Goal: Task Accomplishment & Management: Use online tool/utility

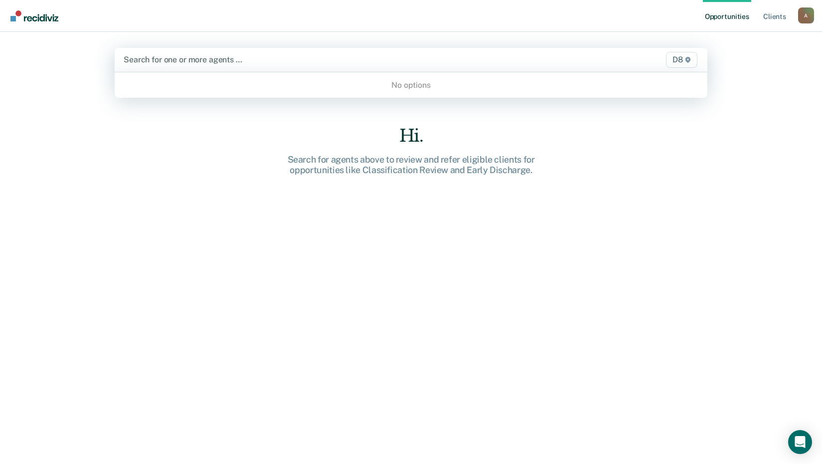
click at [229, 61] on div at bounding box center [325, 59] width 402 height 11
click at [760, 64] on div "Opportunities Client s [EMAIL_ADDRESS][US_STATE][DOMAIN_NAME] A Profile How it …" at bounding box center [411, 232] width 822 height 464
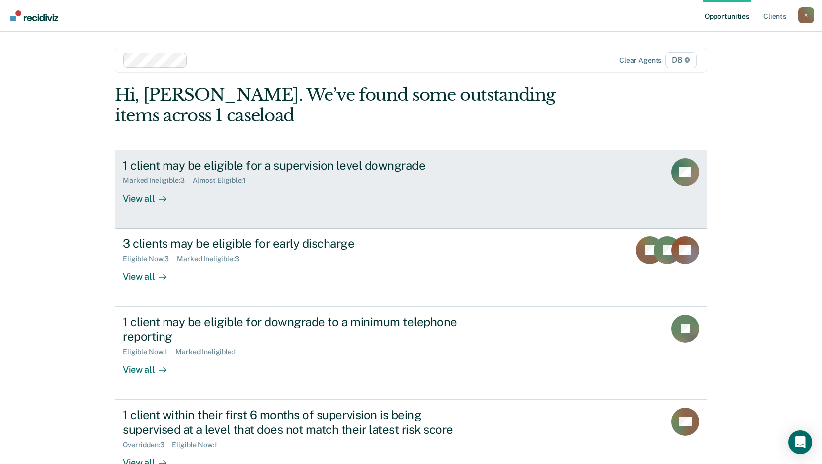
click at [141, 198] on div "View all" at bounding box center [151, 193] width 56 height 19
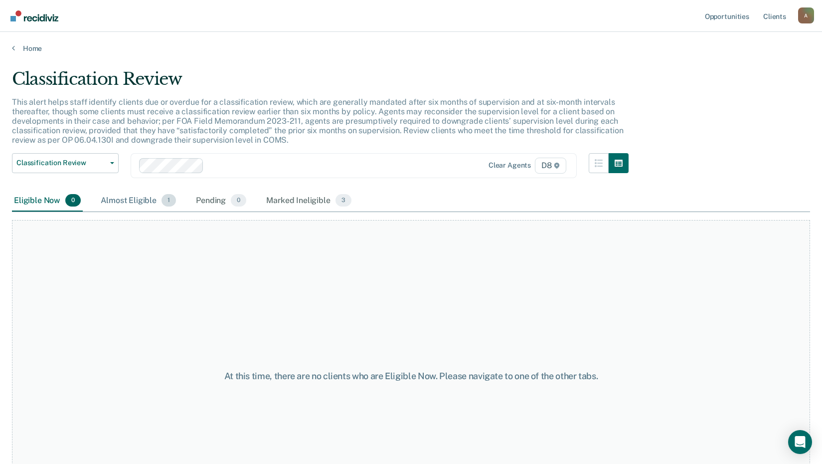
click at [128, 200] on div "Almost Eligible 1" at bounding box center [138, 201] width 79 height 22
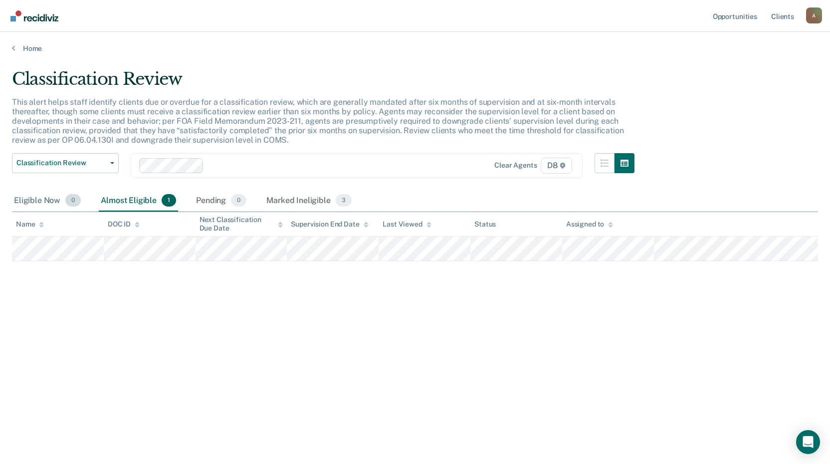
click at [43, 201] on div "Eligible Now 0" at bounding box center [47, 201] width 71 height 22
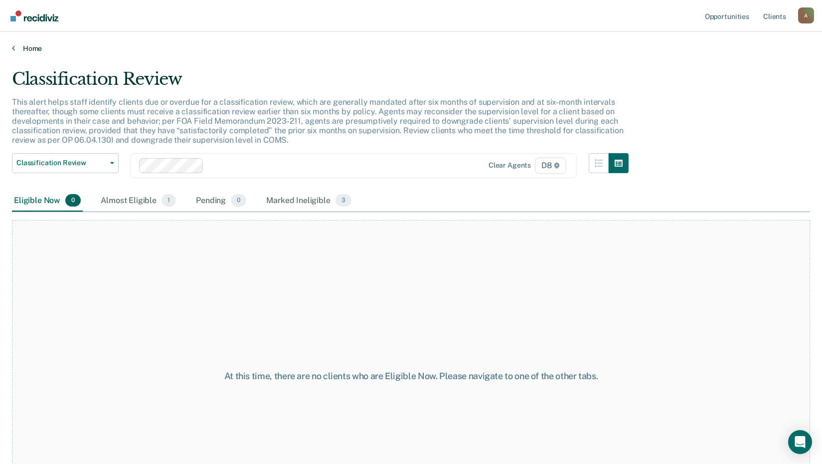
click at [29, 47] on link "Home" at bounding box center [411, 48] width 798 height 9
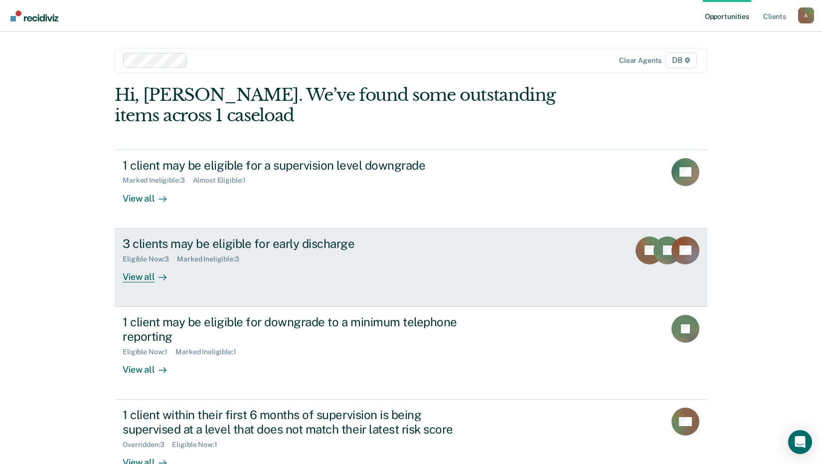
click at [133, 278] on div "View all" at bounding box center [151, 272] width 56 height 19
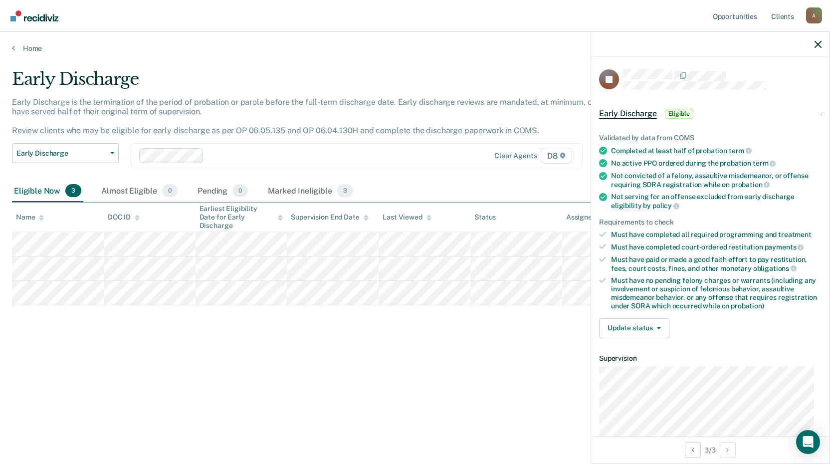
click at [86, 327] on div "Early Discharge Early Discharge is the termination of the period of probation o…" at bounding box center [415, 229] width 806 height 320
click at [32, 48] on link "Home" at bounding box center [415, 48] width 806 height 9
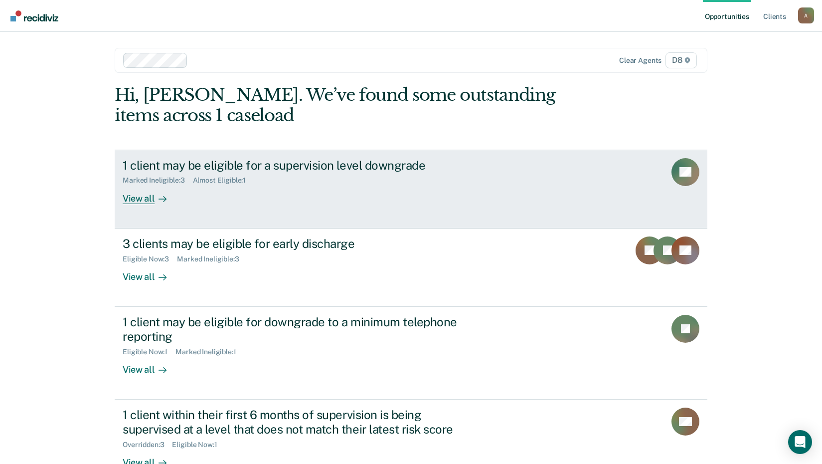
click at [133, 193] on div "View all" at bounding box center [151, 193] width 56 height 19
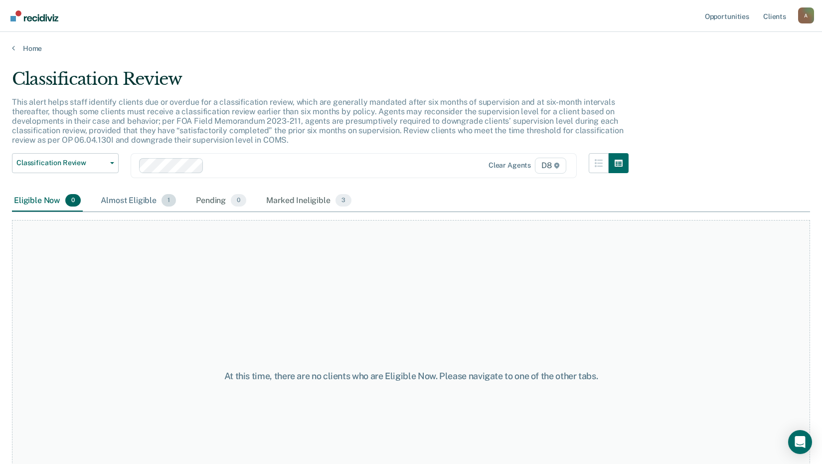
click at [125, 202] on div "Almost Eligible 1" at bounding box center [138, 201] width 79 height 22
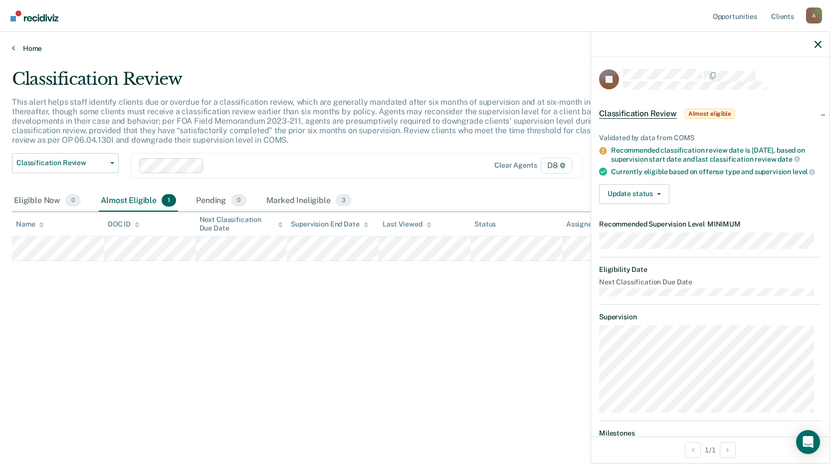
click at [29, 46] on link "Home" at bounding box center [415, 48] width 806 height 9
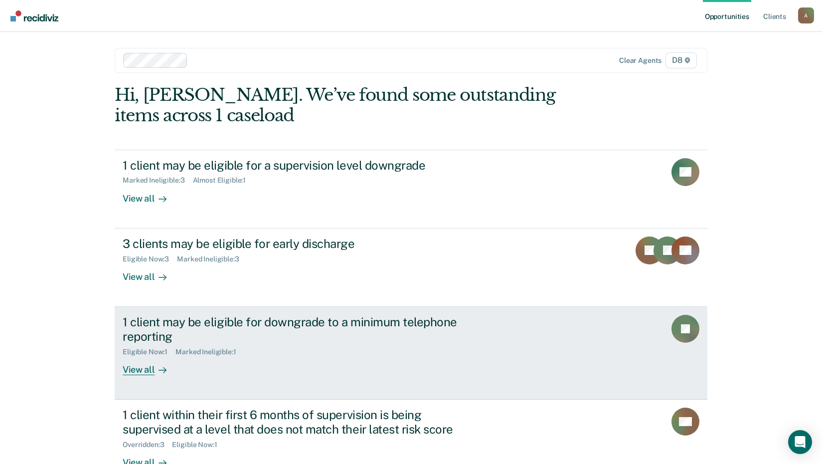
click at [133, 370] on div "View all" at bounding box center [151, 364] width 56 height 19
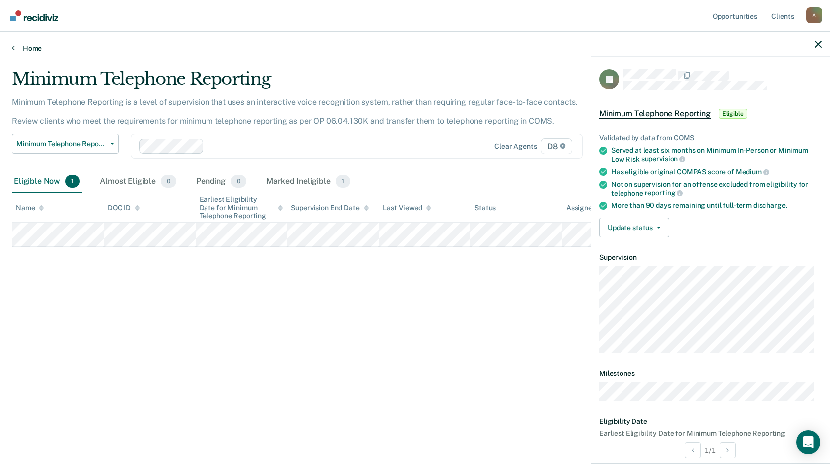
click at [23, 45] on link "Home" at bounding box center [415, 48] width 806 height 9
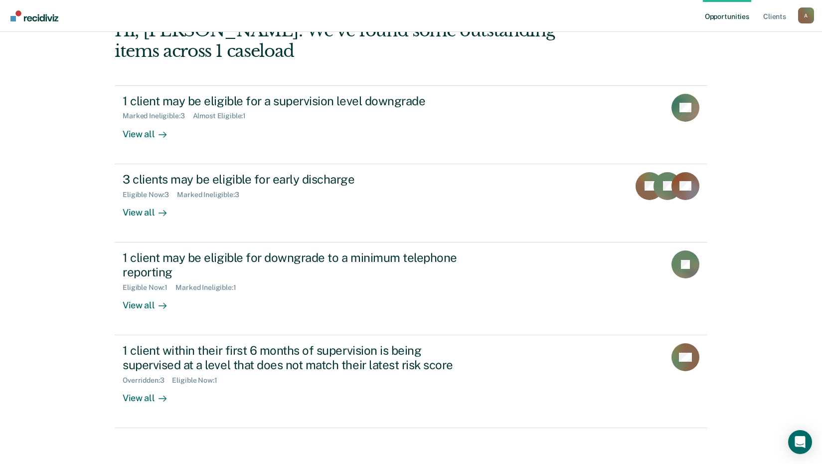
scroll to position [68, 0]
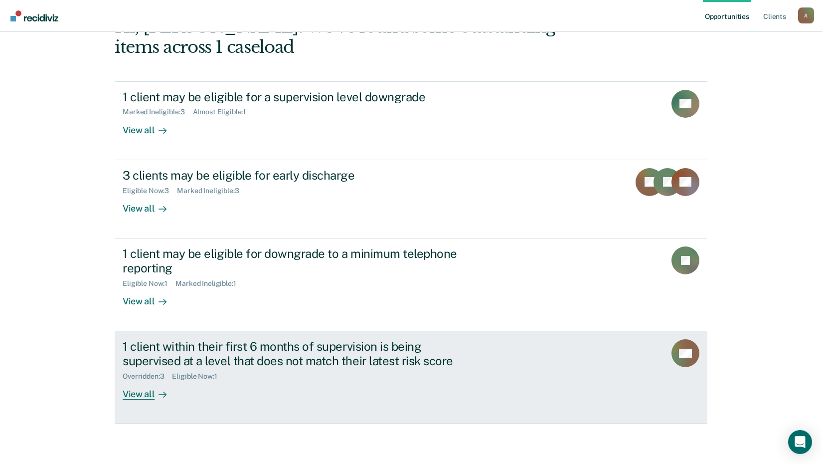
click at [136, 391] on div "View all" at bounding box center [151, 389] width 56 height 19
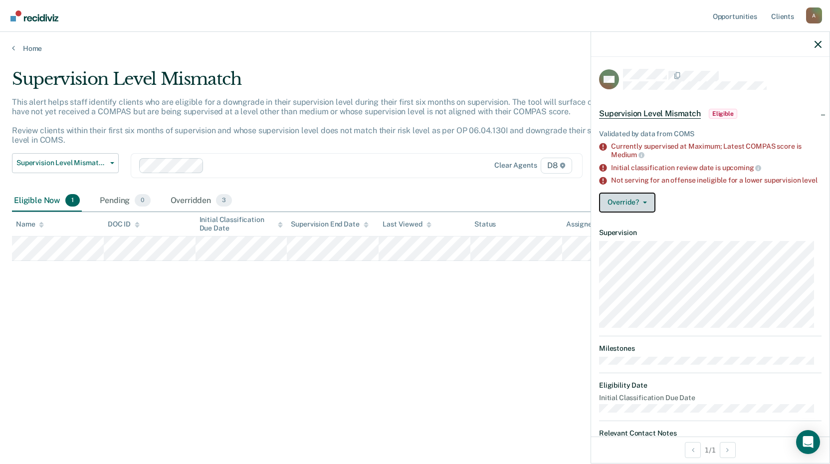
click at [646, 203] on icon "button" at bounding box center [645, 202] width 4 height 2
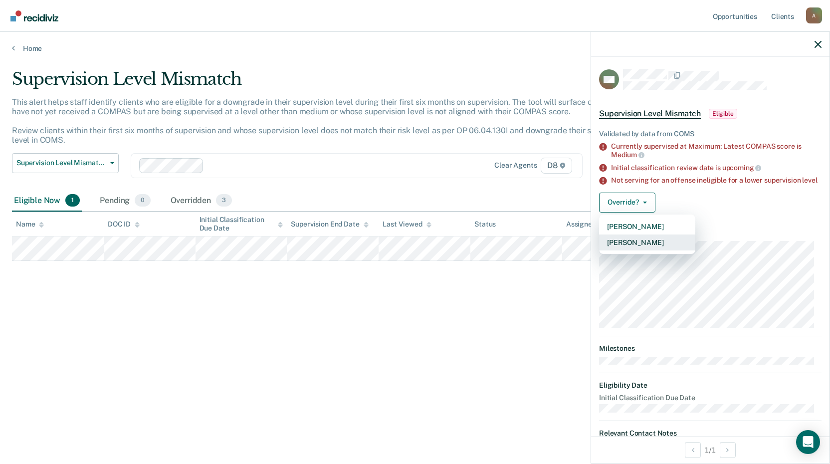
click at [649, 248] on button "Mark Overridden" at bounding box center [647, 242] width 96 height 16
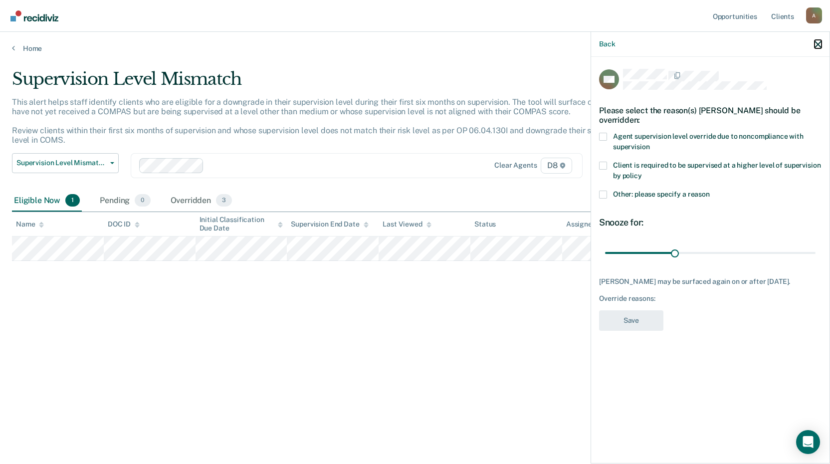
click at [817, 45] on icon "button" at bounding box center [817, 44] width 7 height 7
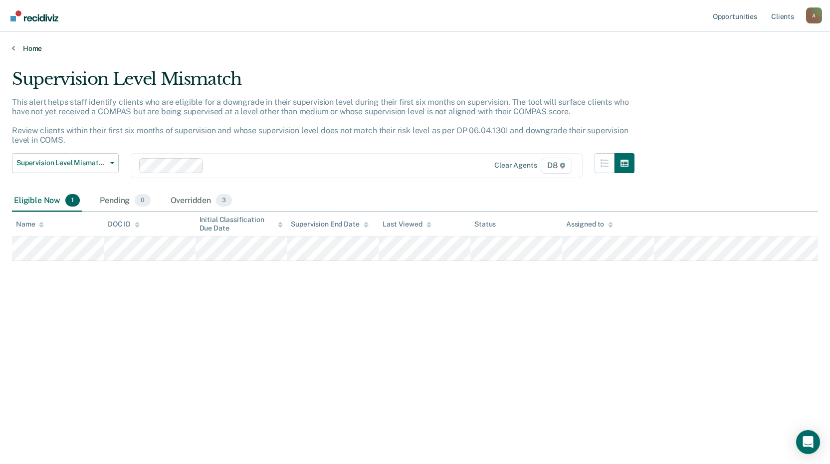
click at [35, 48] on link "Home" at bounding box center [415, 48] width 806 height 9
